Goal: Information Seeking & Learning: Check status

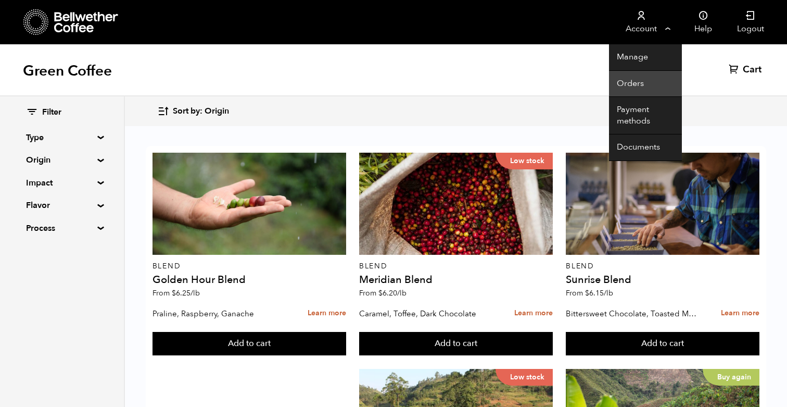
click at [623, 82] on link "Orders" at bounding box center [645, 84] width 73 height 27
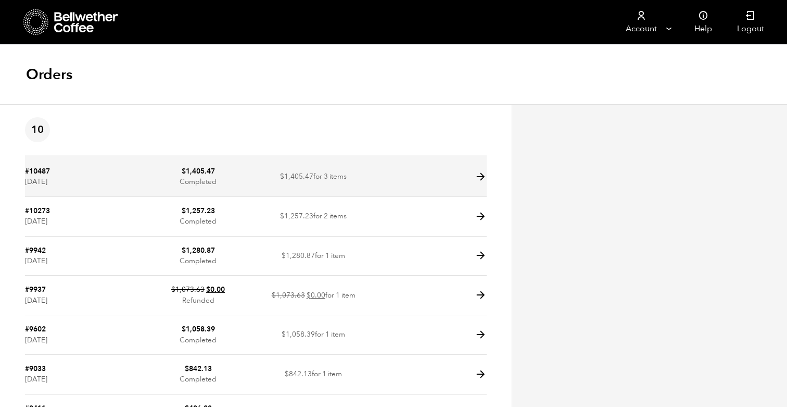
click at [47, 180] on time "[DATE]" at bounding box center [36, 181] width 22 height 10
click at [478, 176] on icon at bounding box center [481, 177] width 12 height 12
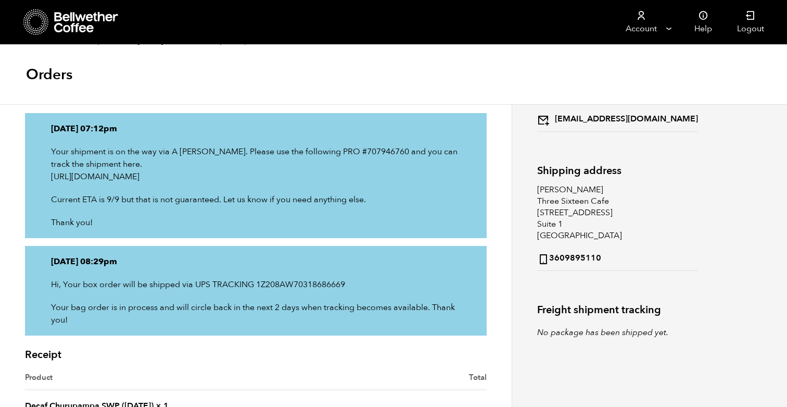
scroll to position [130, 0]
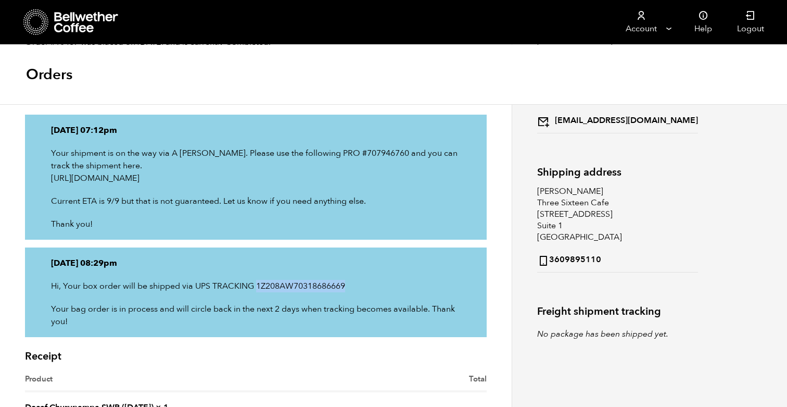
drag, startPoint x: 257, startPoint y: 285, endPoint x: 346, endPoint y: 285, distance: 89.5
click at [346, 285] on p "Hi, Your box order will be shipped via UPS TRACKING 1Z208AW70318686669" at bounding box center [256, 286] width 410 height 12
copy p "1Z208AW70318686669"
